Goal: Register for event/course

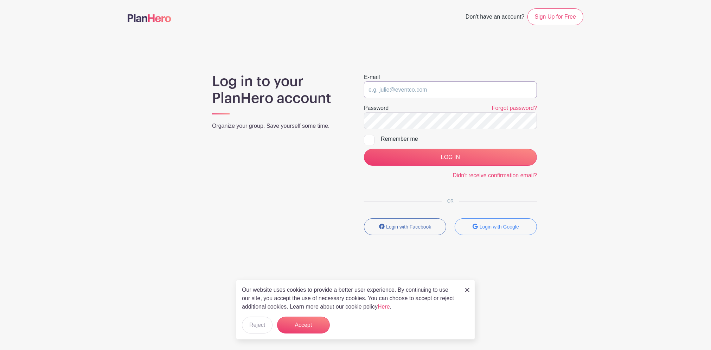
click at [440, 92] on input "email" at bounding box center [450, 90] width 173 height 17
type input "[EMAIL_ADDRESS][DOMAIN_NAME]"
click at [364, 149] on input "LOG IN" at bounding box center [450, 157] width 173 height 17
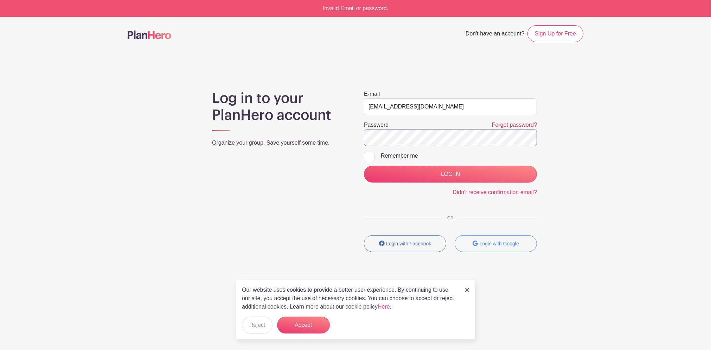
click at [364, 166] on input "LOG IN" at bounding box center [450, 174] width 173 height 17
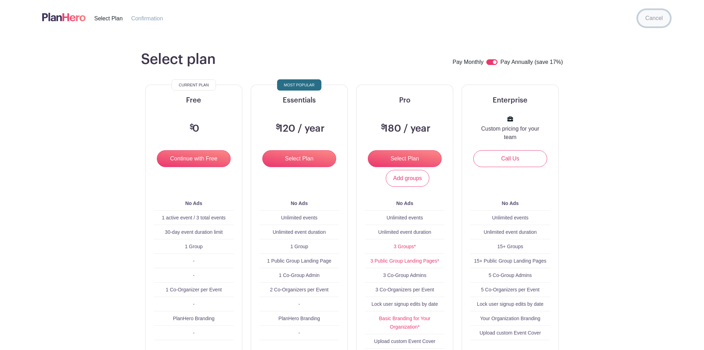
click at [657, 15] on link "Cancel" at bounding box center [654, 18] width 32 height 17
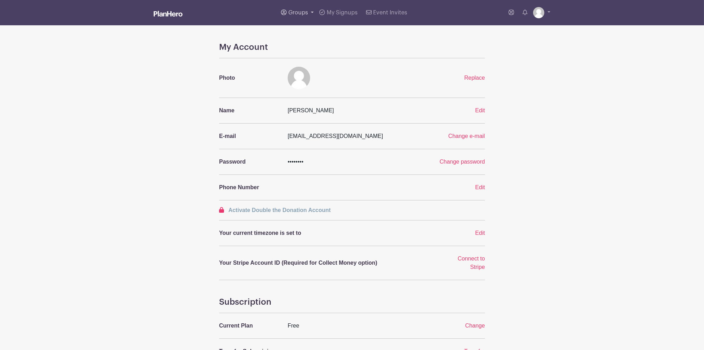
click at [292, 12] on span "Groups" at bounding box center [298, 13] width 20 height 6
click at [310, 62] on link "Wyse Events" at bounding box center [308, 66] width 61 height 14
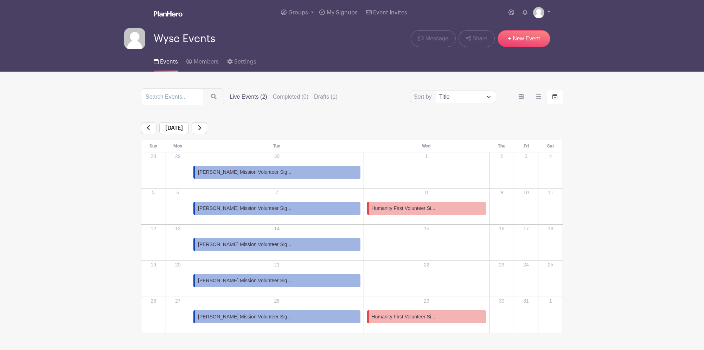
click at [258, 203] on link "[PERSON_NAME] Mission Volunteer Sig..." at bounding box center [276, 208] width 167 height 13
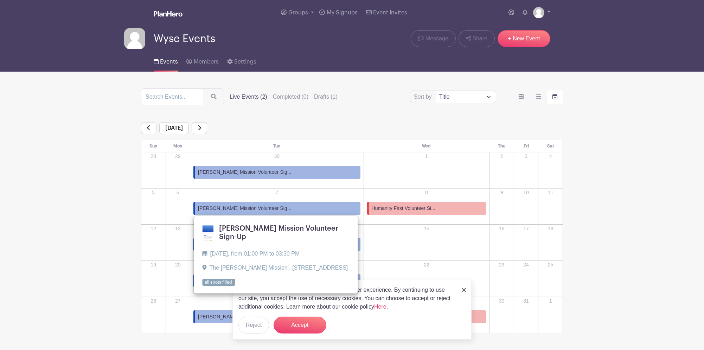
click at [252, 208] on span "[PERSON_NAME] Mission Volunteer Sig..." at bounding box center [244, 208] width 93 height 7
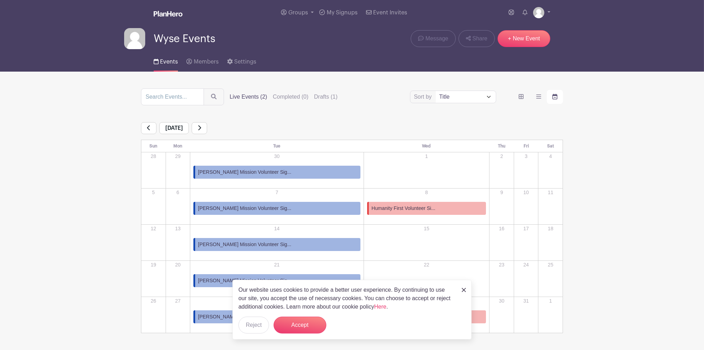
click at [252, 208] on span "[PERSON_NAME] Mission Volunteer Sig..." at bounding box center [244, 208] width 93 height 7
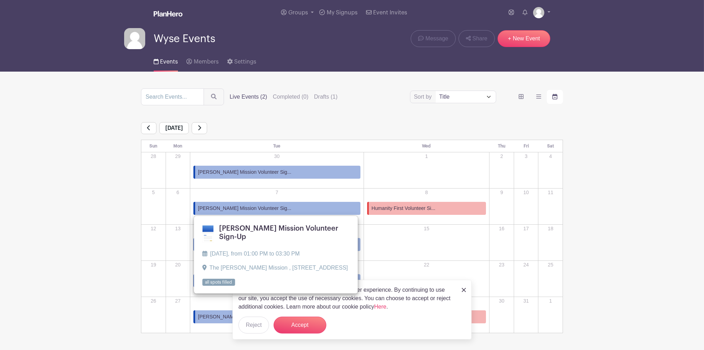
click at [252, 209] on span "[PERSON_NAME] Mission Volunteer Sig..." at bounding box center [244, 208] width 93 height 7
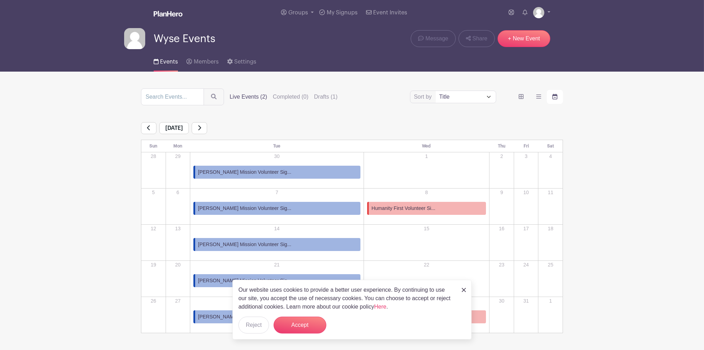
click at [252, 209] on span "[PERSON_NAME] Mission Volunteer Sig..." at bounding box center [244, 208] width 93 height 7
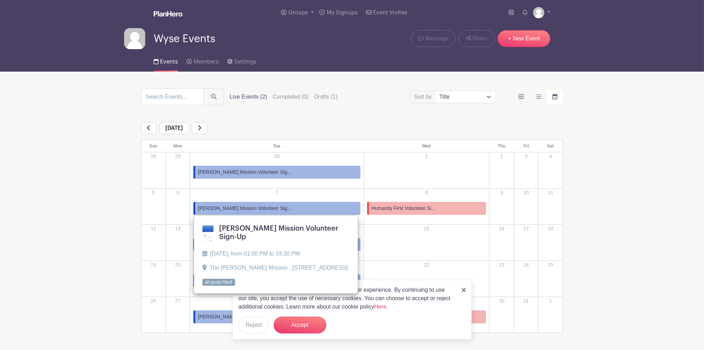
click at [292, 210] on link "[PERSON_NAME] Mission Volunteer Sig..." at bounding box center [276, 208] width 167 height 13
click at [292, 209] on link "[PERSON_NAME] Mission Volunteer Sig..." at bounding box center [276, 208] width 167 height 13
click at [251, 96] on label "Live Events (2)" at bounding box center [249, 97] width 38 height 8
click at [0, 0] on input "Live Events (2)" at bounding box center [0, 0] width 0 height 0
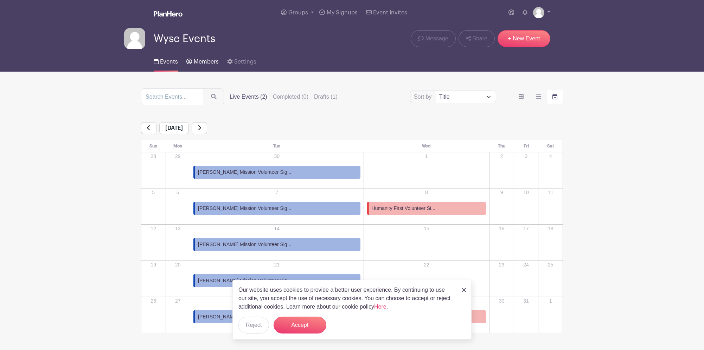
click at [211, 66] on link "Members" at bounding box center [202, 60] width 32 height 22
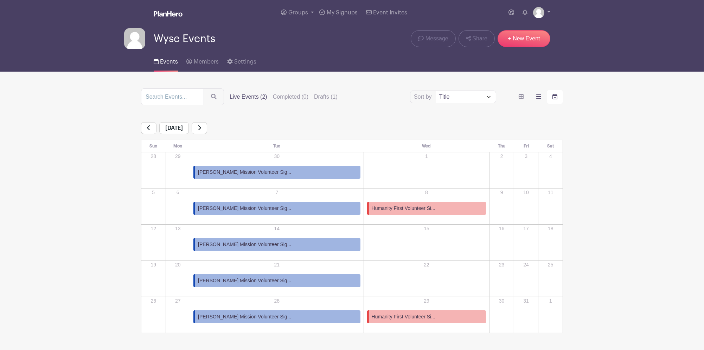
click at [534, 100] on label "order and view" at bounding box center [538, 97] width 16 height 14
click at [0, 0] on input "order and view" at bounding box center [0, 0] width 0 height 0
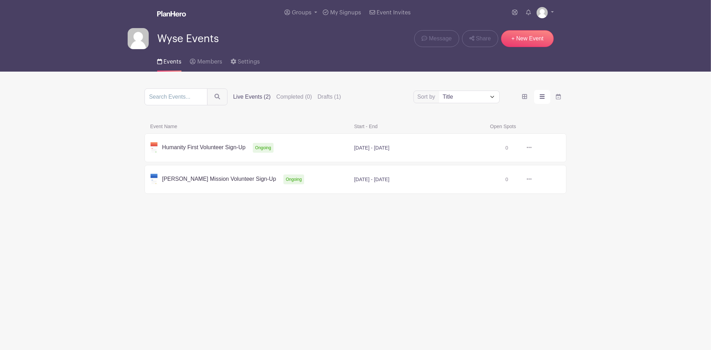
click at [531, 180] on link at bounding box center [531, 180] width 0 height 0
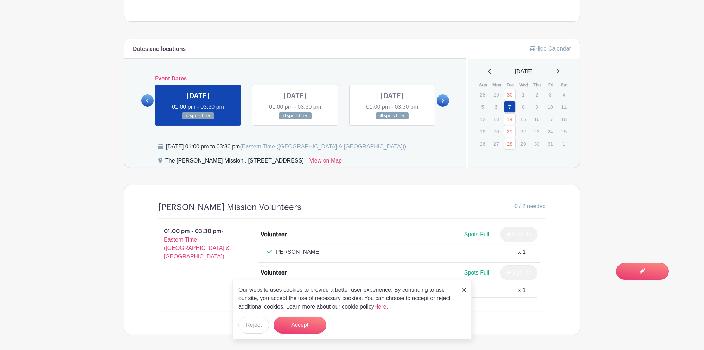
scroll to position [424, 0]
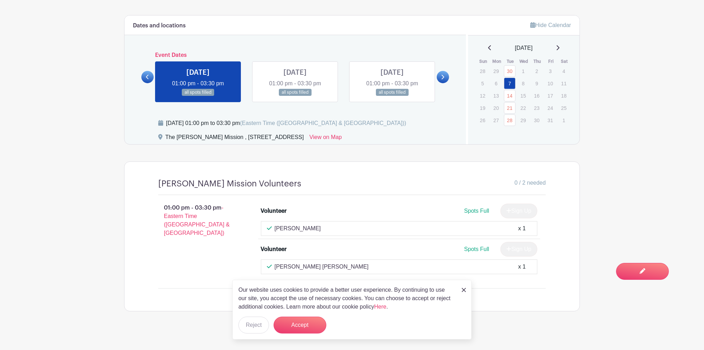
click at [462, 290] on img at bounding box center [463, 290] width 4 height 4
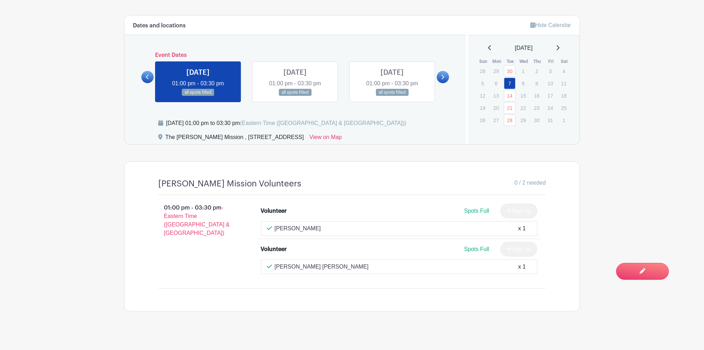
click at [373, 225] on div "Lana De Meo x 1" at bounding box center [399, 229] width 265 height 8
click at [287, 221] on div "Lana De Meo x 1" at bounding box center [399, 228] width 277 height 15
click at [275, 225] on p "Lana De Meo" at bounding box center [297, 229] width 46 height 8
click at [653, 268] on div "You are currently in Signup Mode Switch to Edit Mode" at bounding box center [619, 267] width 83 height 17
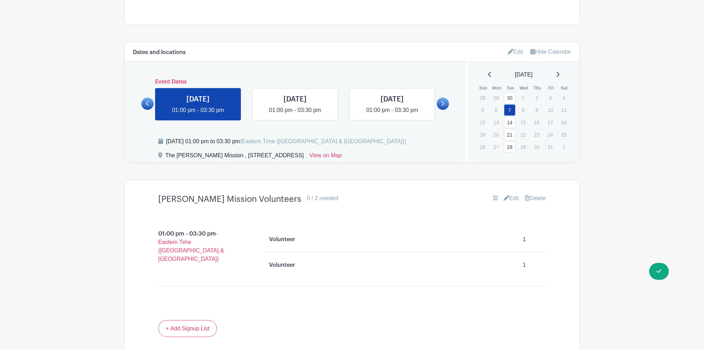
scroll to position [432, 0]
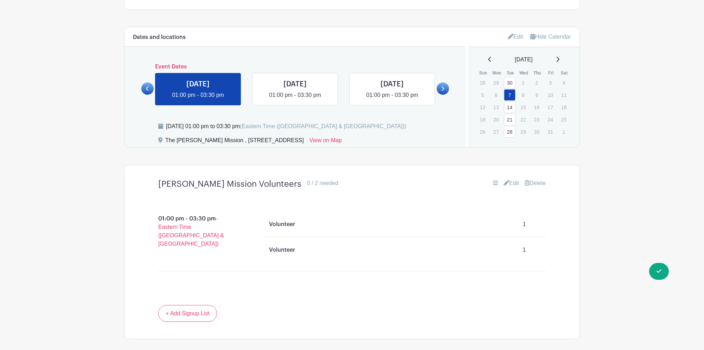
click at [291, 220] on p "Volunteer" at bounding box center [282, 224] width 26 height 8
click at [509, 179] on link "Edit" at bounding box center [510, 183] width 15 height 8
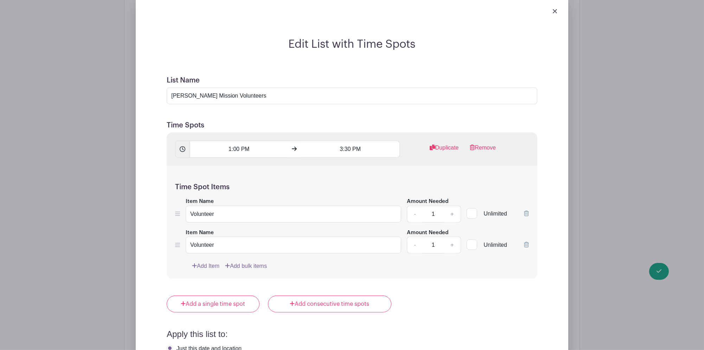
scroll to position [526, 0]
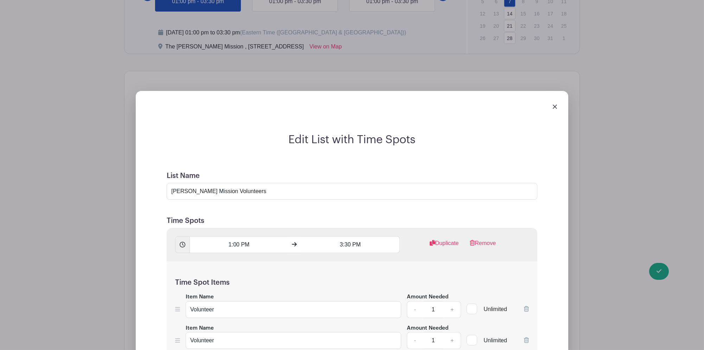
click at [554, 105] on img at bounding box center [554, 107] width 4 height 4
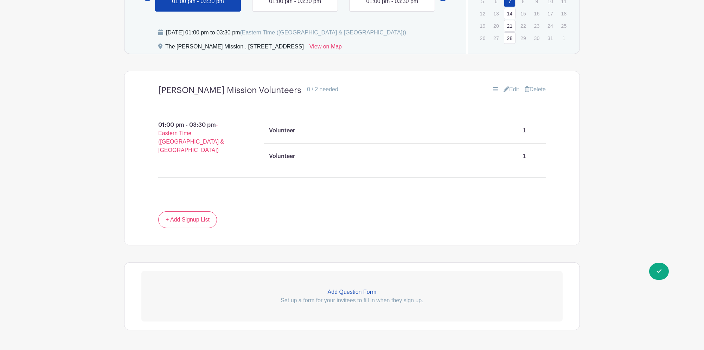
click at [659, 269] on span "Switch to Signup Mode" at bounding box center [622, 271] width 78 height 7
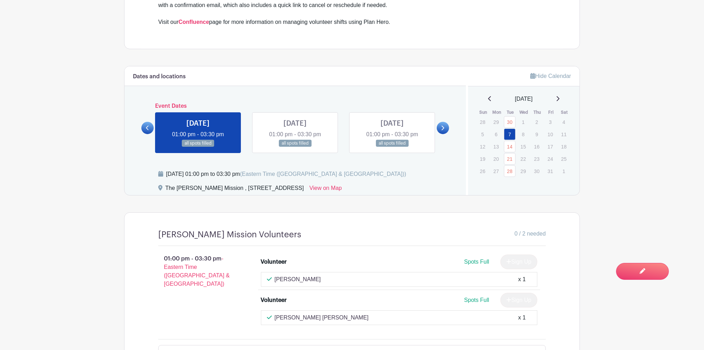
scroll to position [422, 0]
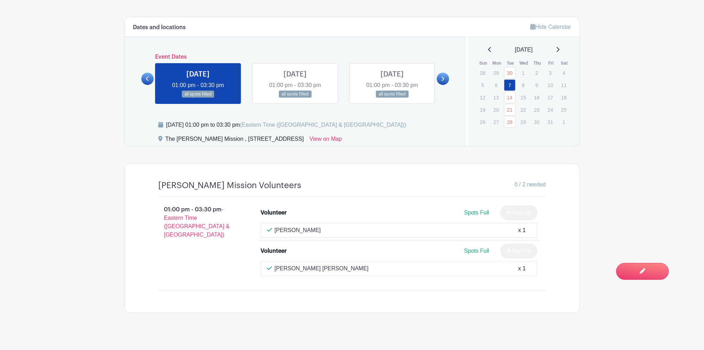
click at [295, 226] on p "Lana De Meo" at bounding box center [297, 230] width 46 height 8
click at [295, 98] on link at bounding box center [295, 98] width 0 height 0
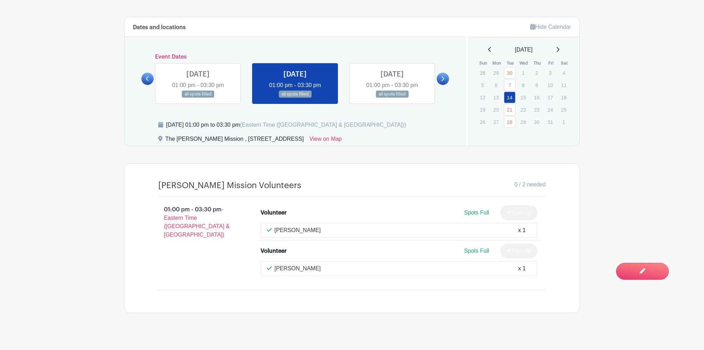
click at [392, 98] on link at bounding box center [392, 98] width 0 height 0
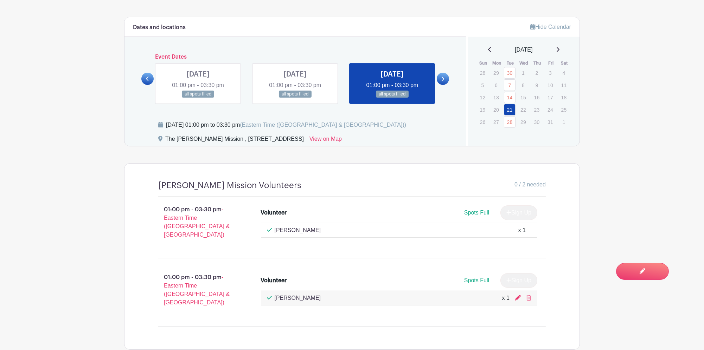
drag, startPoint x: 443, startPoint y: 76, endPoint x: 433, endPoint y: 77, distance: 10.6
click at [444, 76] on icon at bounding box center [442, 78] width 3 height 5
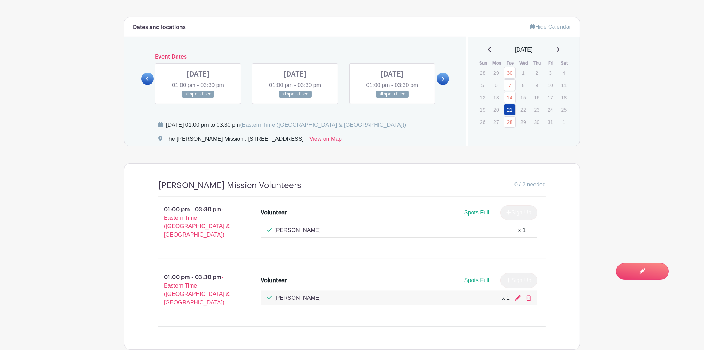
click at [198, 98] on link at bounding box center [198, 98] width 0 height 0
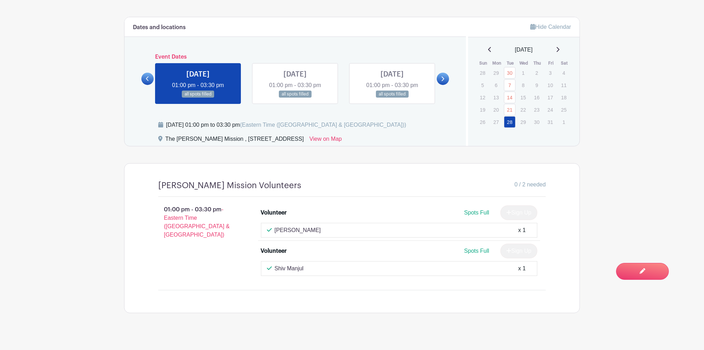
click at [295, 98] on link at bounding box center [295, 98] width 0 height 0
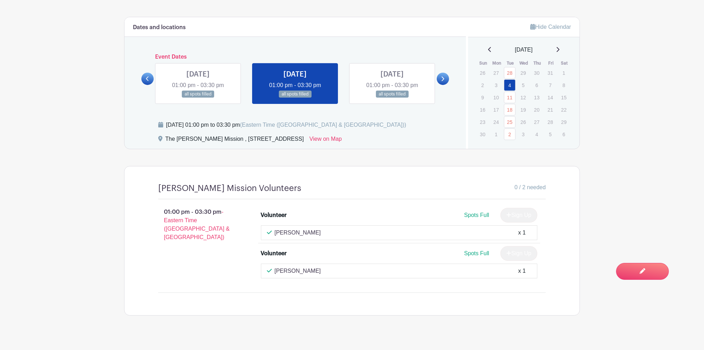
click at [392, 98] on link at bounding box center [392, 98] width 0 height 0
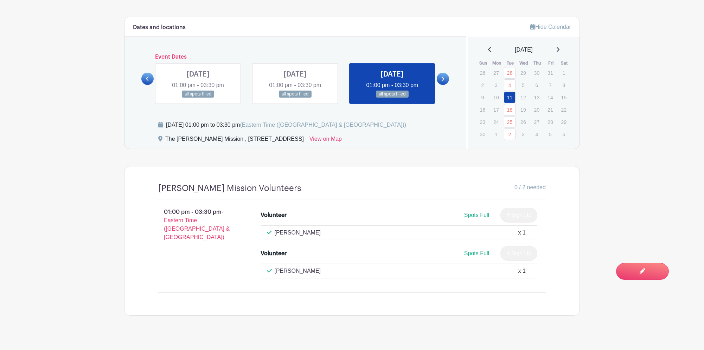
click at [443, 76] on icon at bounding box center [442, 78] width 3 height 5
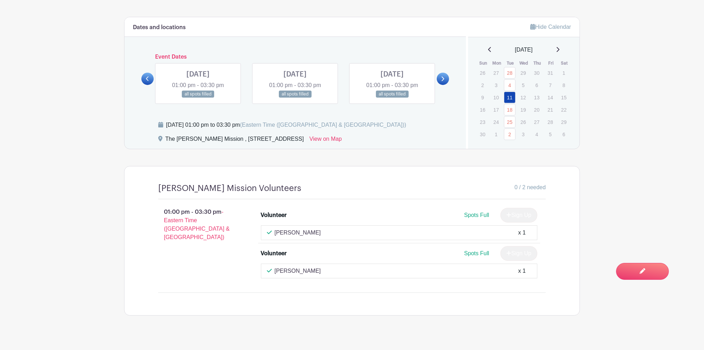
click at [198, 98] on link at bounding box center [198, 98] width 0 height 0
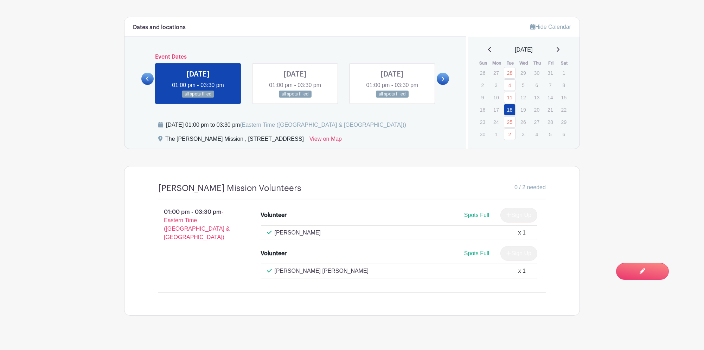
drag, startPoint x: 291, startPoint y: 88, endPoint x: 295, endPoint y: 88, distance: 3.9
click at [295, 98] on link at bounding box center [295, 98] width 0 height 0
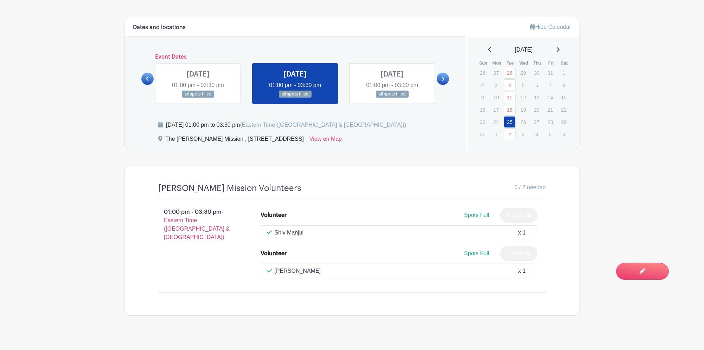
click at [392, 98] on link at bounding box center [392, 98] width 0 height 0
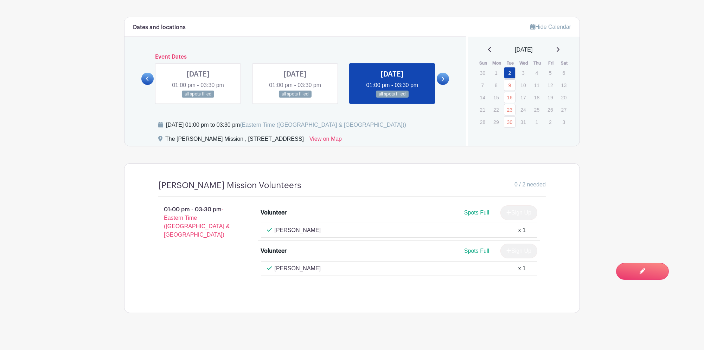
click at [445, 74] on link at bounding box center [443, 79] width 12 height 12
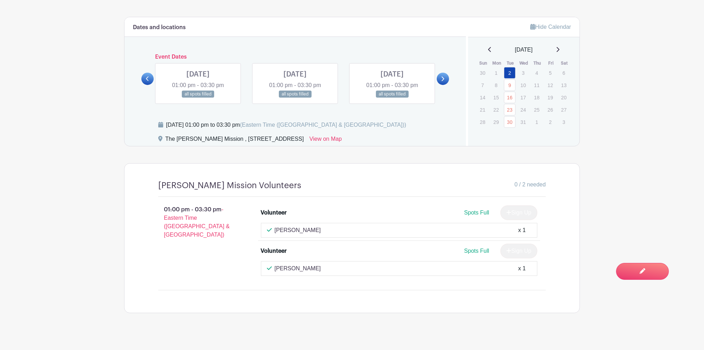
click at [198, 98] on link at bounding box center [198, 98] width 0 height 0
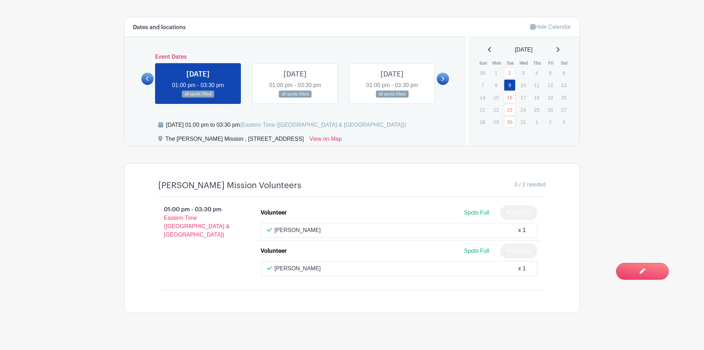
click at [295, 98] on link at bounding box center [295, 98] width 0 height 0
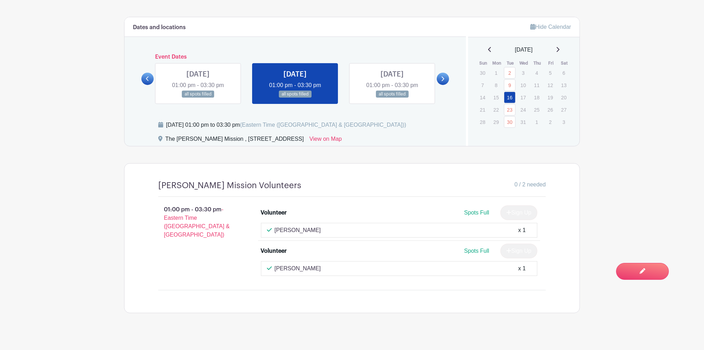
click at [392, 98] on link at bounding box center [392, 98] width 0 height 0
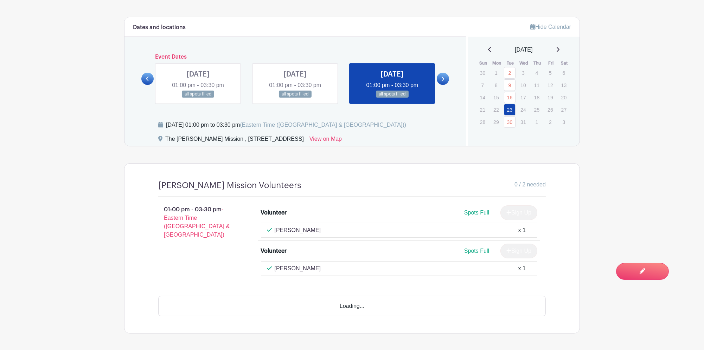
click at [392, 98] on link at bounding box center [392, 98] width 0 height 0
click at [443, 77] on icon at bounding box center [442, 79] width 3 height 5
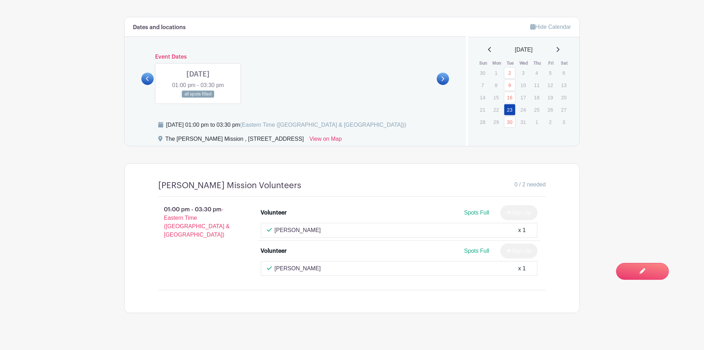
click at [198, 98] on link at bounding box center [198, 98] width 0 height 0
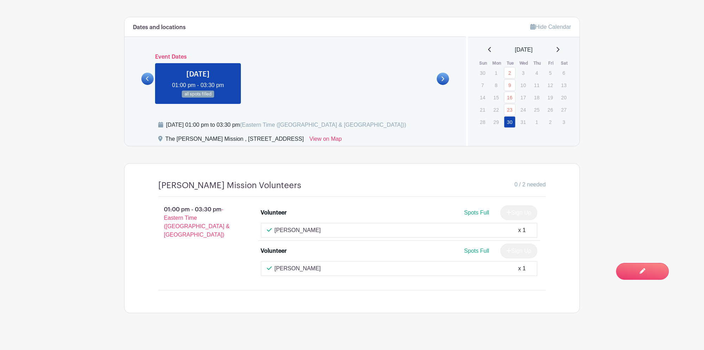
click at [488, 46] on div "[DATE]" at bounding box center [523, 50] width 95 height 8
drag, startPoint x: 488, startPoint y: 44, endPoint x: 481, endPoint y: 46, distance: 6.8
click at [481, 46] on div "[DATE]" at bounding box center [523, 50] width 95 height 8
click at [488, 47] on icon at bounding box center [490, 50] width 4 height 6
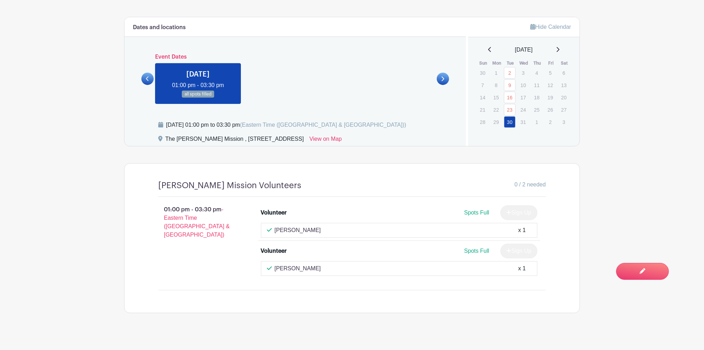
click at [488, 47] on icon at bounding box center [490, 50] width 4 height 6
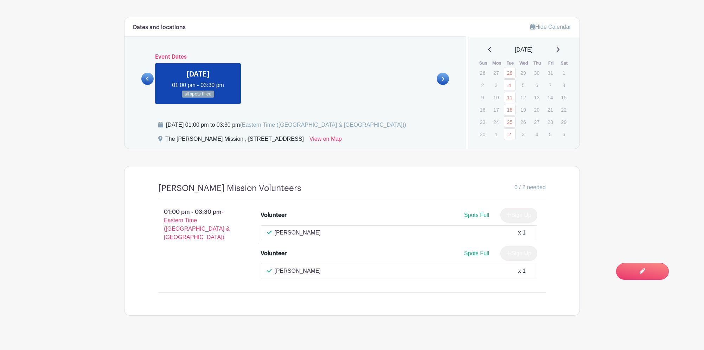
click at [151, 73] on link at bounding box center [147, 79] width 12 height 12
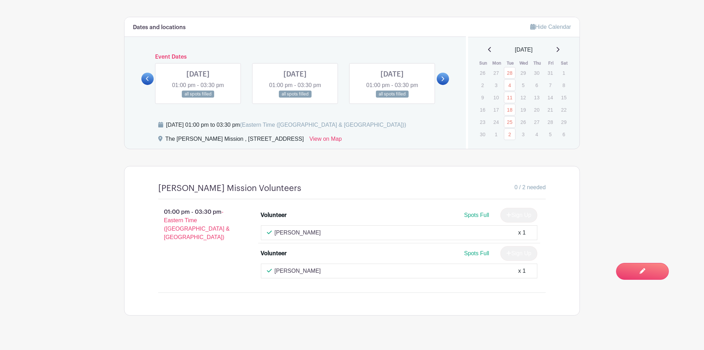
click at [151, 73] on link at bounding box center [147, 79] width 12 height 12
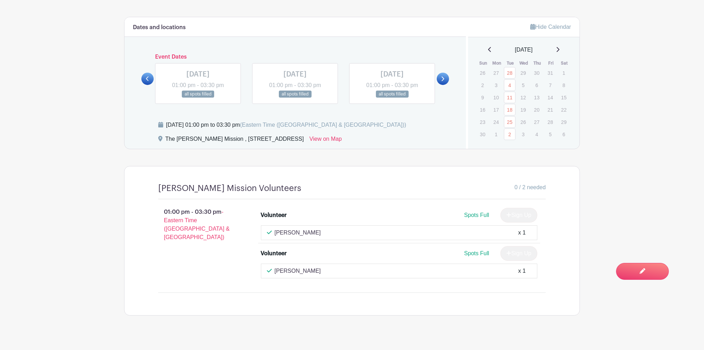
click at [439, 77] on link at bounding box center [443, 79] width 12 height 12
click at [198, 98] on link at bounding box center [198, 98] width 0 height 0
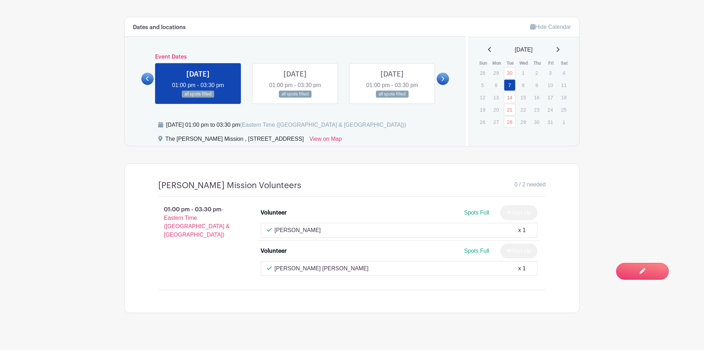
click at [290, 231] on div "Lana De Meo x 1" at bounding box center [399, 230] width 277 height 15
click at [292, 226] on p "Lana De Meo" at bounding box center [297, 230] width 46 height 8
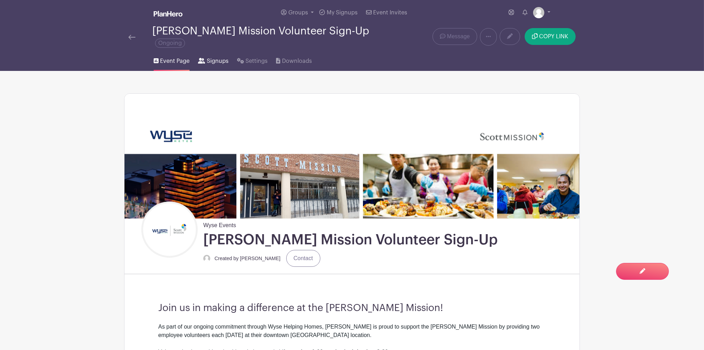
click at [220, 50] on link "Signups" at bounding box center [213, 60] width 30 height 22
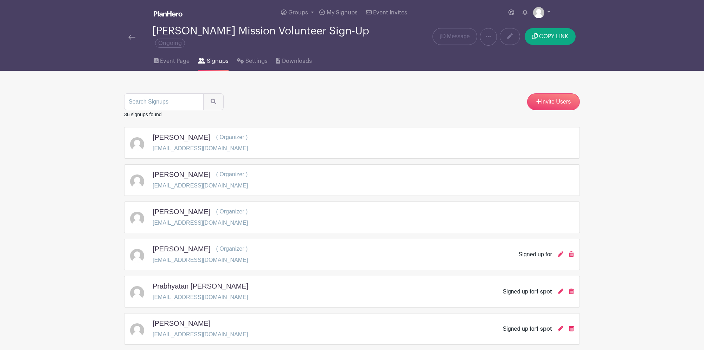
click at [186, 208] on h5 "Lana De Meo" at bounding box center [182, 212] width 58 height 8
click at [177, 221] on p "ldemeo@wysemeter.com" at bounding box center [200, 223] width 95 height 8
click at [175, 93] on input "search" at bounding box center [163, 101] width 79 height 17
type input "lana"
click at [203, 93] on button "submit" at bounding box center [213, 101] width 20 height 17
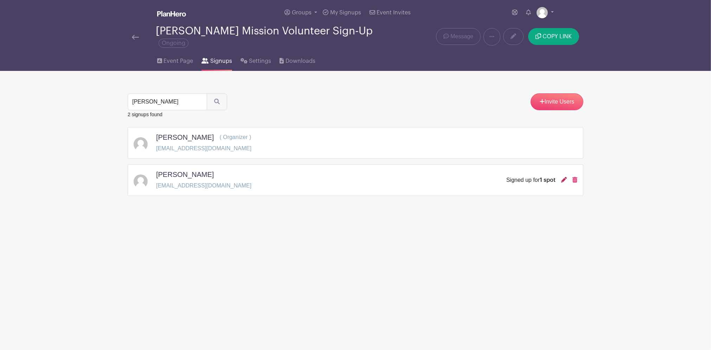
click at [564, 177] on icon at bounding box center [564, 180] width 6 height 6
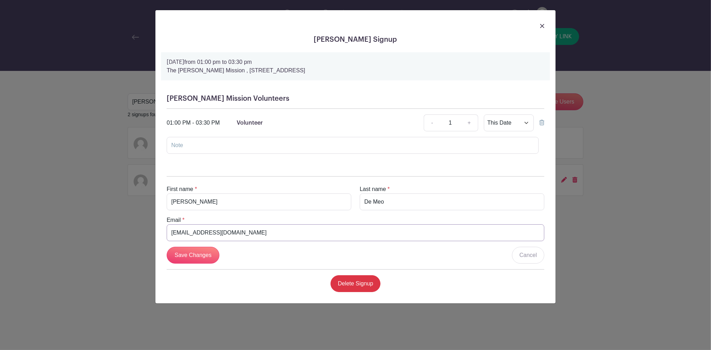
click at [247, 234] on input "dpinault@wysemeter.com" at bounding box center [355, 233] width 377 height 17
click at [539, 23] on div at bounding box center [355, 26] width 389 height 20
click at [548, 20] on div at bounding box center [355, 26] width 389 height 20
click at [544, 24] on div at bounding box center [355, 26] width 389 height 20
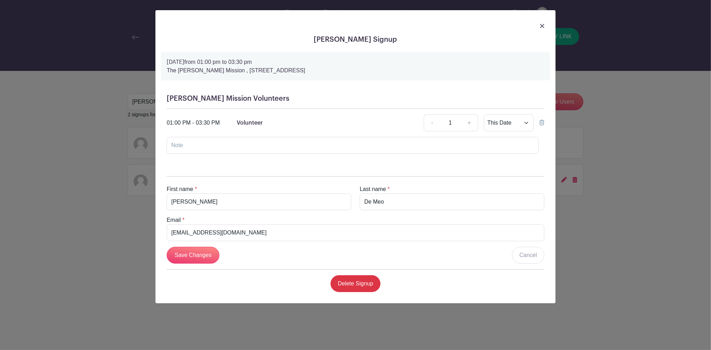
click at [540, 27] on img at bounding box center [542, 26] width 4 height 4
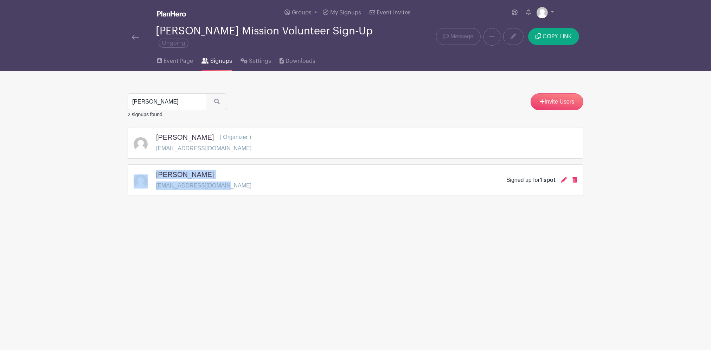
drag, startPoint x: 222, startPoint y: 181, endPoint x: 153, endPoint y: 170, distance: 69.8
click at [153, 170] on div "Lana De Meo dpinault@wysemeter.com Signed up for 1 spot" at bounding box center [356, 180] width 444 height 20
click at [564, 177] on icon at bounding box center [564, 180] width 6 height 6
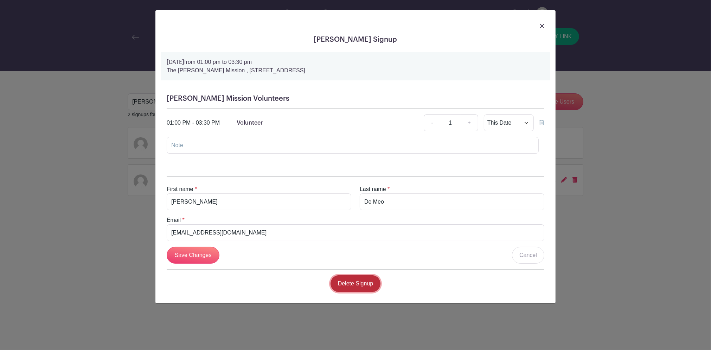
drag, startPoint x: 245, startPoint y: 234, endPoint x: 399, endPoint y: 72, distance: 223.0
click at [366, 286] on link "Delete Signup" at bounding box center [355, 284] width 50 height 17
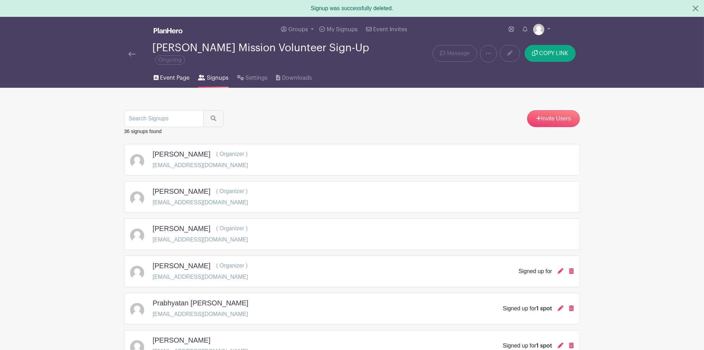
click at [176, 74] on span "Event Page" at bounding box center [175, 78] width 30 height 8
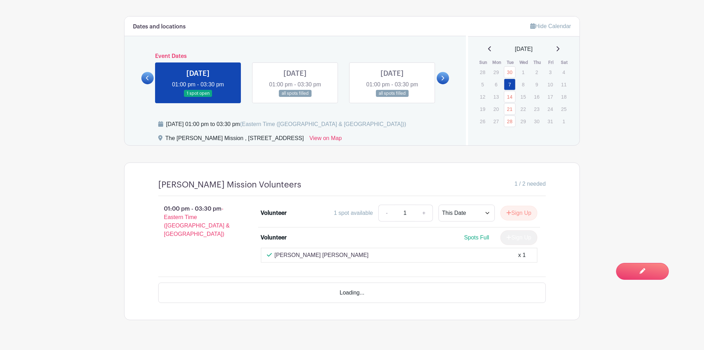
scroll to position [411, 0]
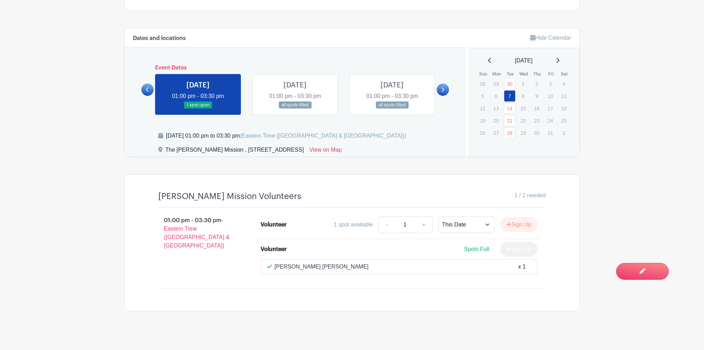
click at [146, 87] on link at bounding box center [147, 90] width 12 height 12
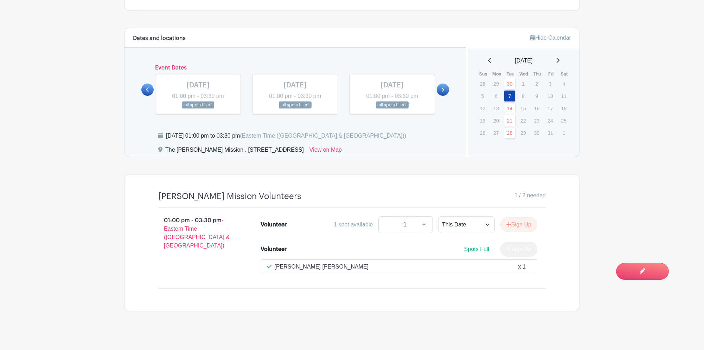
click at [392, 109] on link at bounding box center [392, 109] width 0 height 0
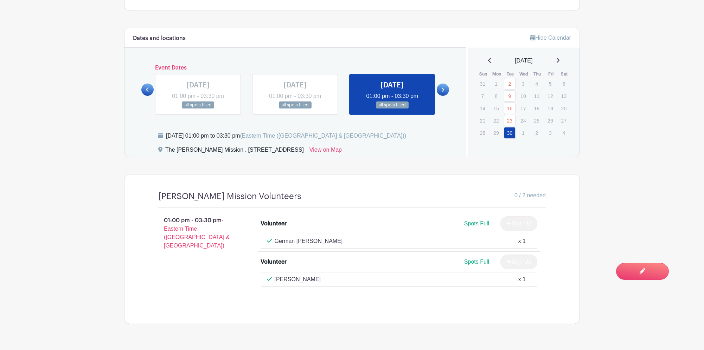
click at [442, 87] on icon at bounding box center [442, 89] width 3 height 5
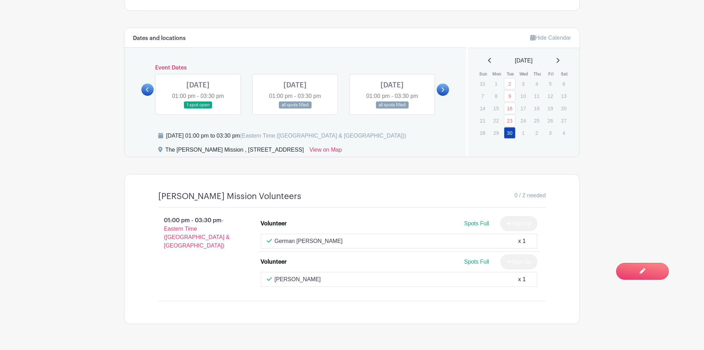
click at [144, 84] on link at bounding box center [147, 90] width 12 height 12
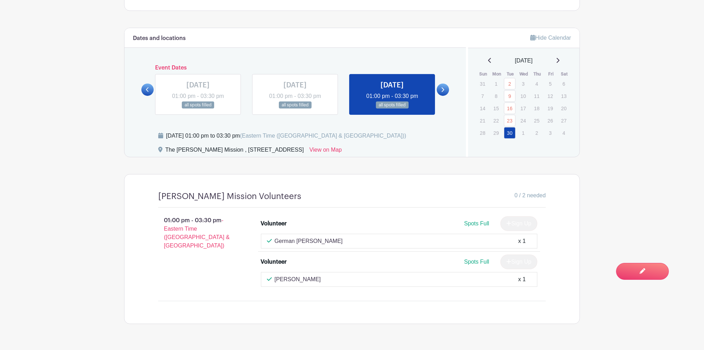
click at [484, 314] on div "Scott Mission Volunteers 0 / 2 needed 01:00 pm - 03:30 pm - Eastern Time (US & …" at bounding box center [351, 249] width 421 height 149
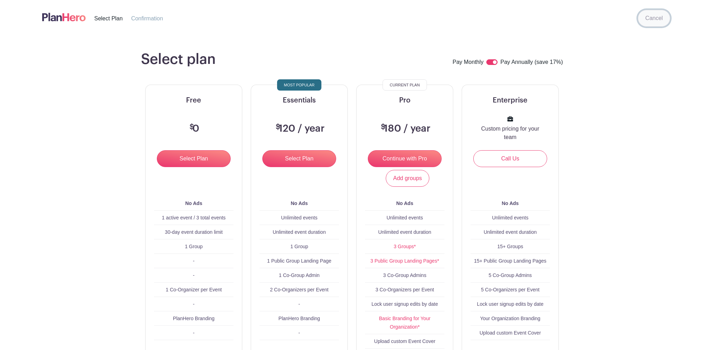
click at [649, 21] on link "Cancel" at bounding box center [654, 18] width 32 height 17
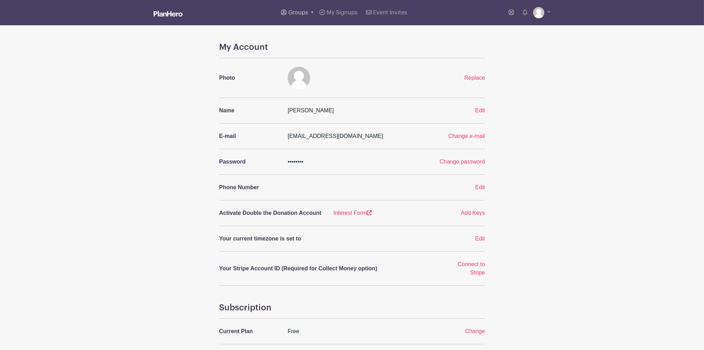
click at [299, 10] on span "Groups" at bounding box center [298, 13] width 20 height 6
click at [303, 66] on span "Wyse Events" at bounding box center [311, 67] width 33 height 8
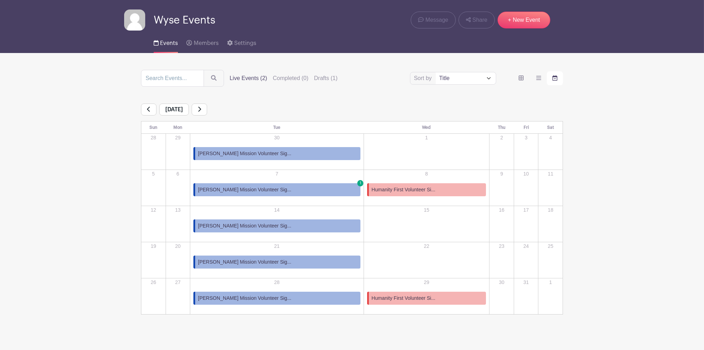
scroll to position [27, 0]
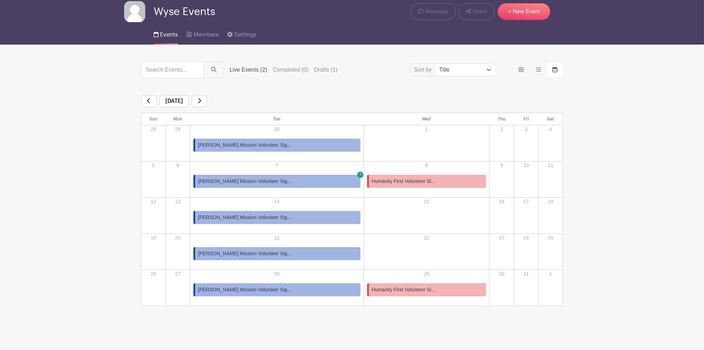
click at [207, 98] on link at bounding box center [199, 101] width 15 height 12
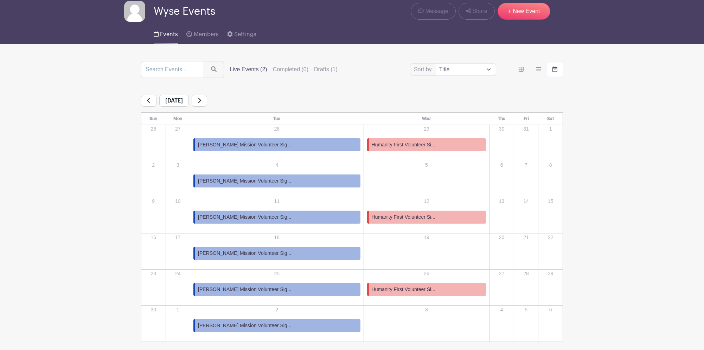
click at [207, 100] on link at bounding box center [199, 101] width 15 height 12
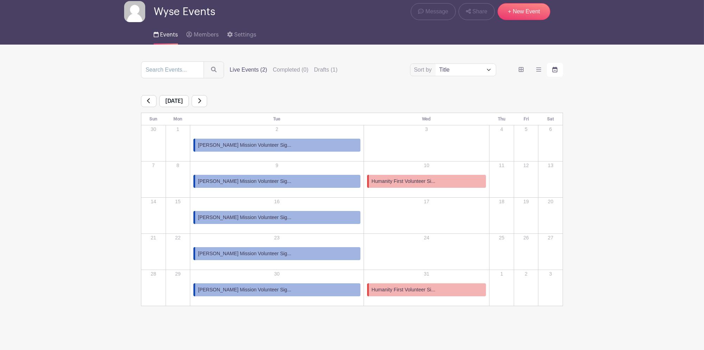
click at [207, 97] on link at bounding box center [199, 101] width 15 height 12
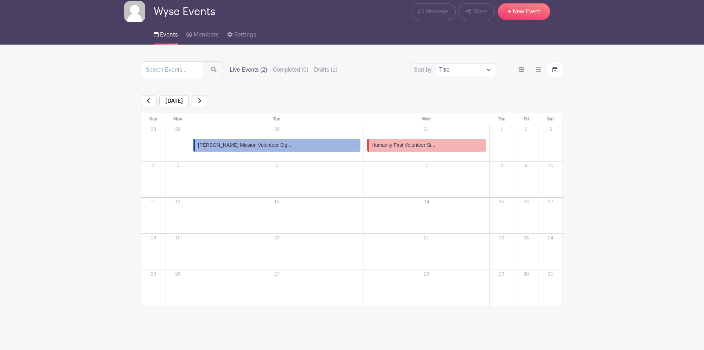
click at [232, 94] on div "Sort by Title Recently modified Newest Upcoming dates Live Events (2) Completed…" at bounding box center [352, 184] width 422 height 245
click at [207, 100] on link at bounding box center [199, 101] width 15 height 12
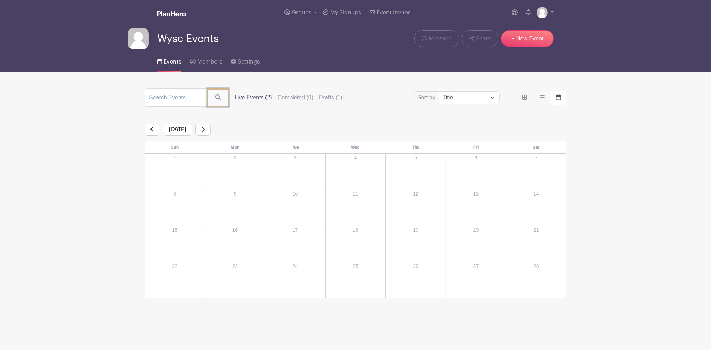
click at [221, 98] on icon "submit" at bounding box center [218, 98] width 6 height 6
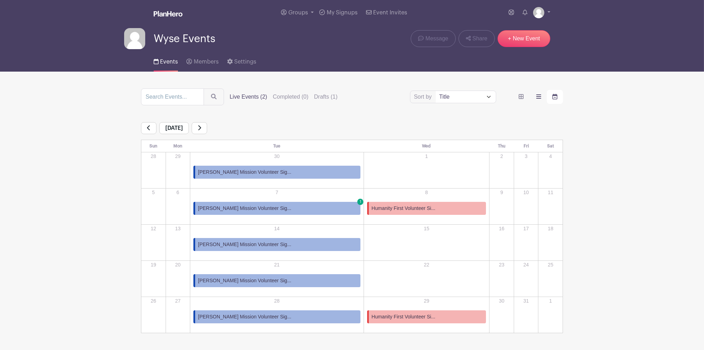
click at [540, 98] on icon "order and view" at bounding box center [538, 97] width 5 height 6
click at [0, 0] on input "order and view" at bounding box center [0, 0] width 0 height 0
